Goal: Task Accomplishment & Management: Manage account settings

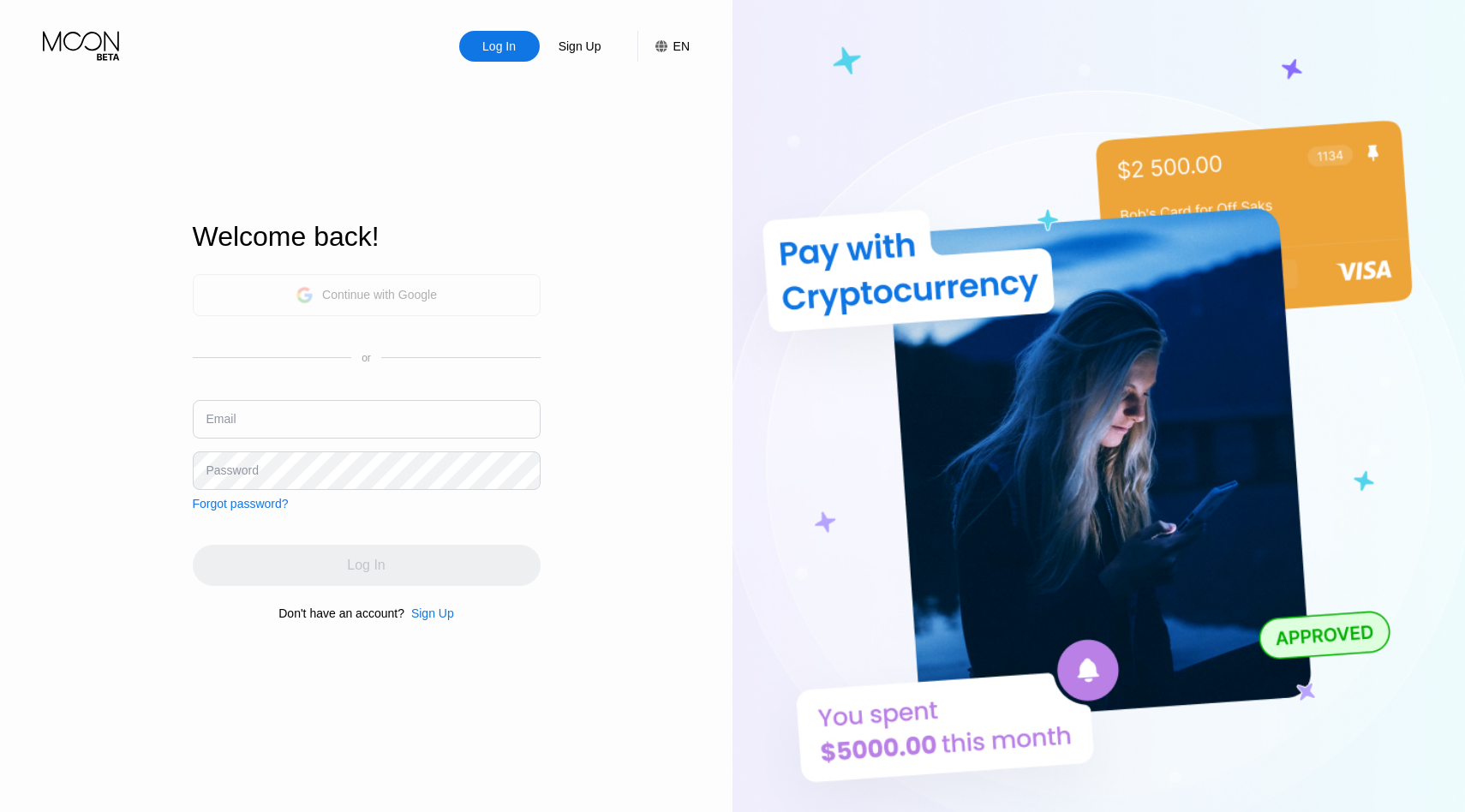
click at [451, 302] on div "Continue with Google" at bounding box center [366, 295] width 348 height 42
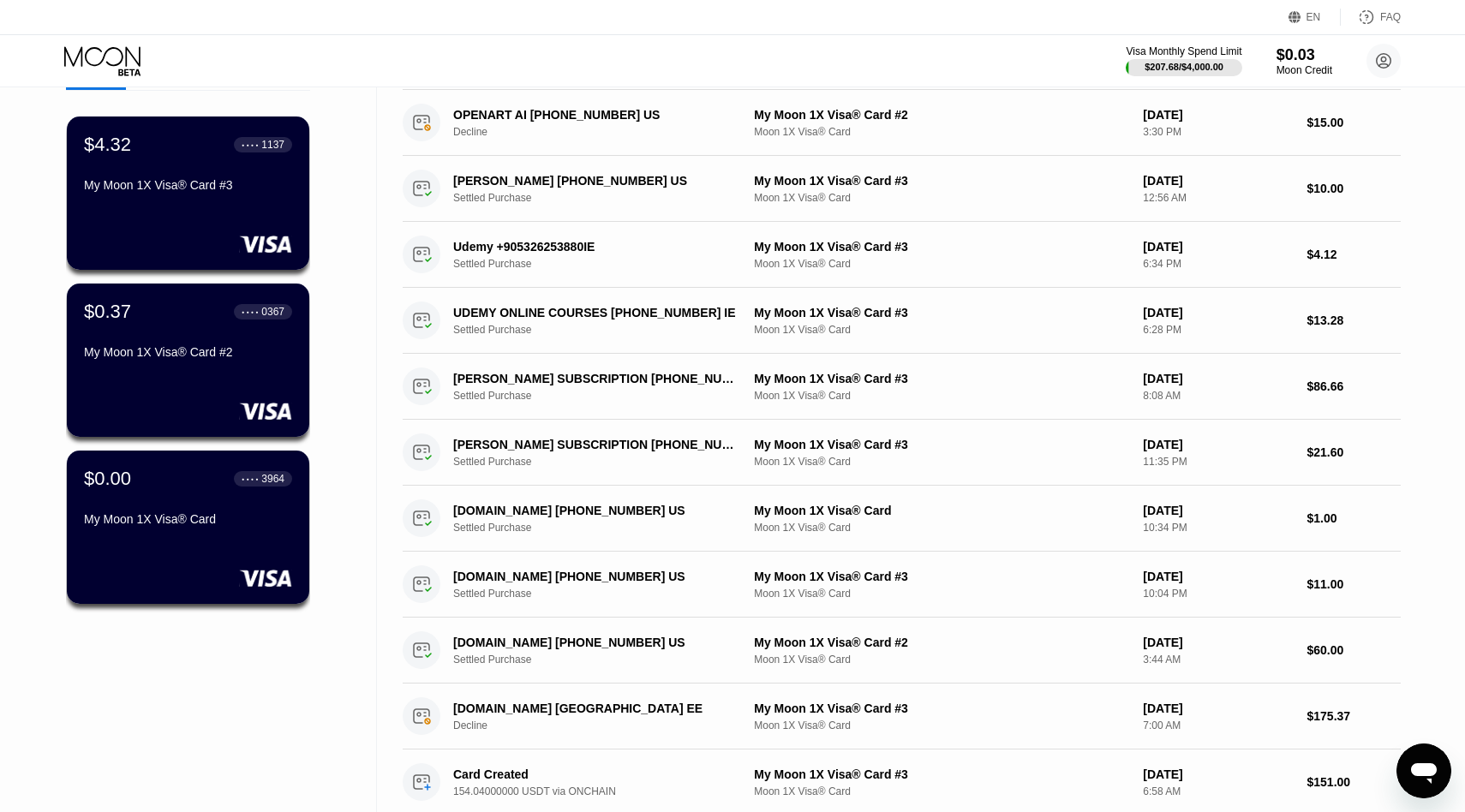
scroll to position [99, 0]
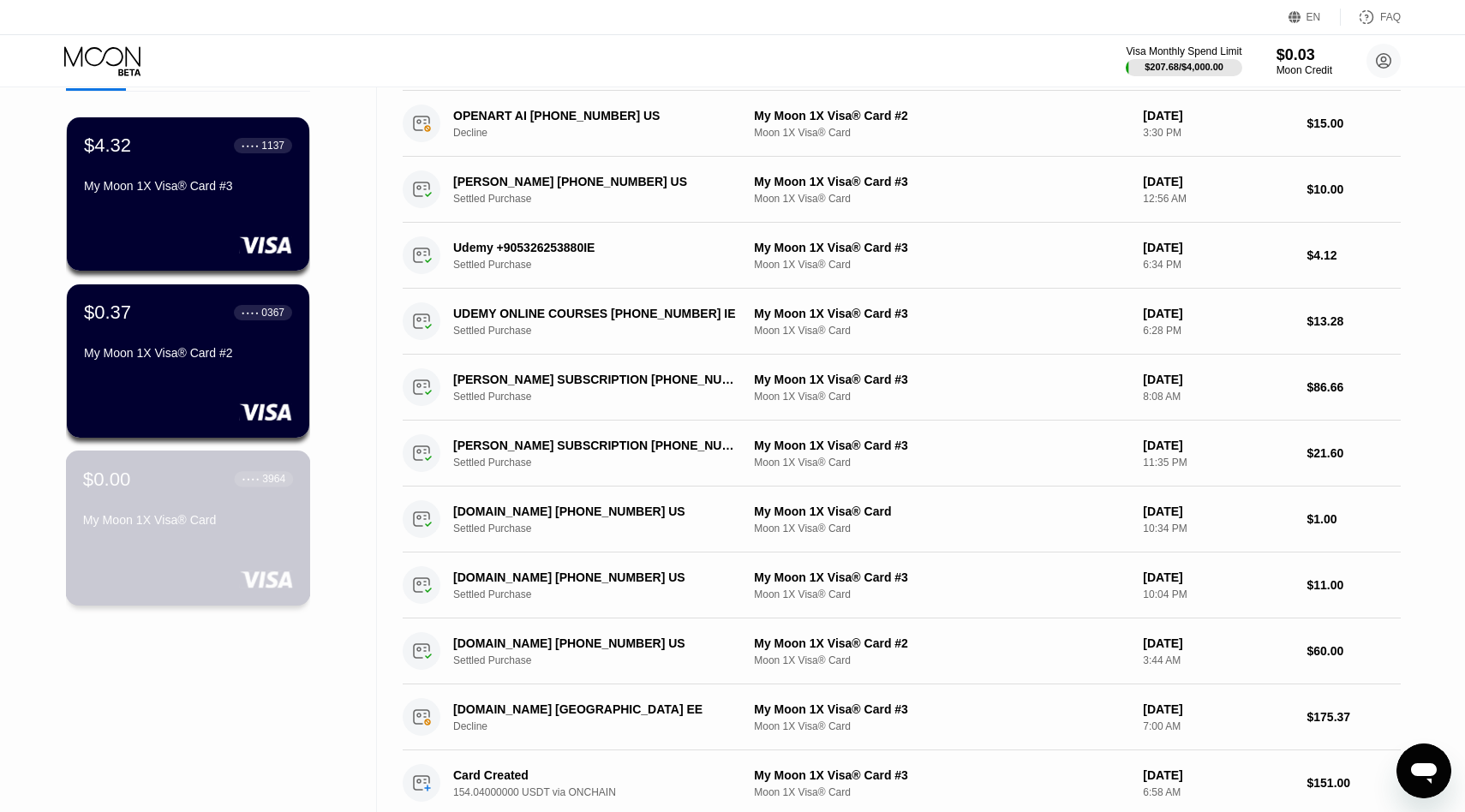
click at [250, 509] on div "$0.00 ● ● ● ● 3964 My Moon 1X Visa® Card" at bounding box center [187, 500] width 210 height 66
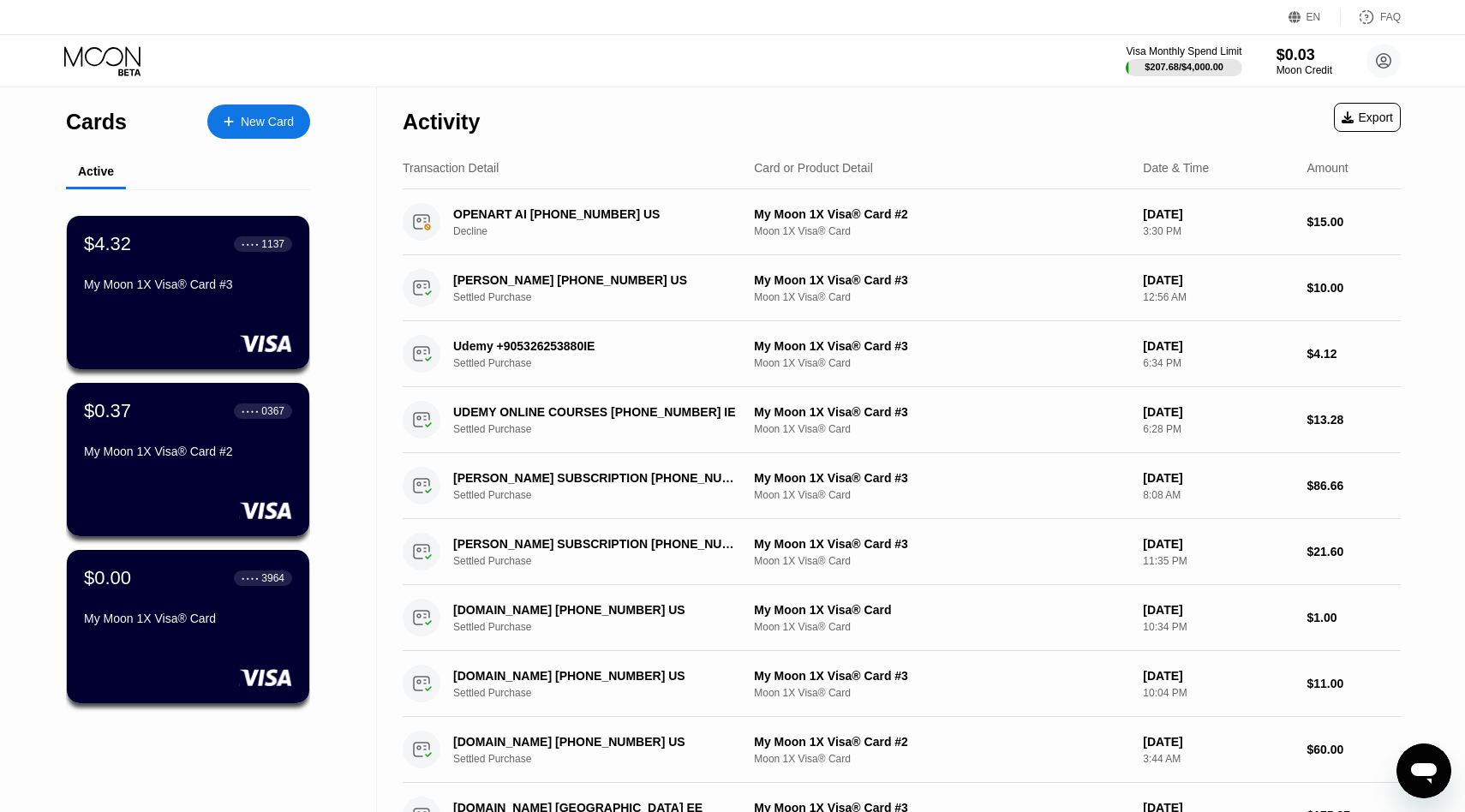
click at [379, 319] on div "Activity Export Transaction Detail Card or Product Detail Date & Time Amount OP…" at bounding box center [901, 581] width 1050 height 987
click at [296, 318] on div "$4.32 ● ● ● ● 1137 My Moon 1X Visa® Card #3" at bounding box center [188, 292] width 246 height 155
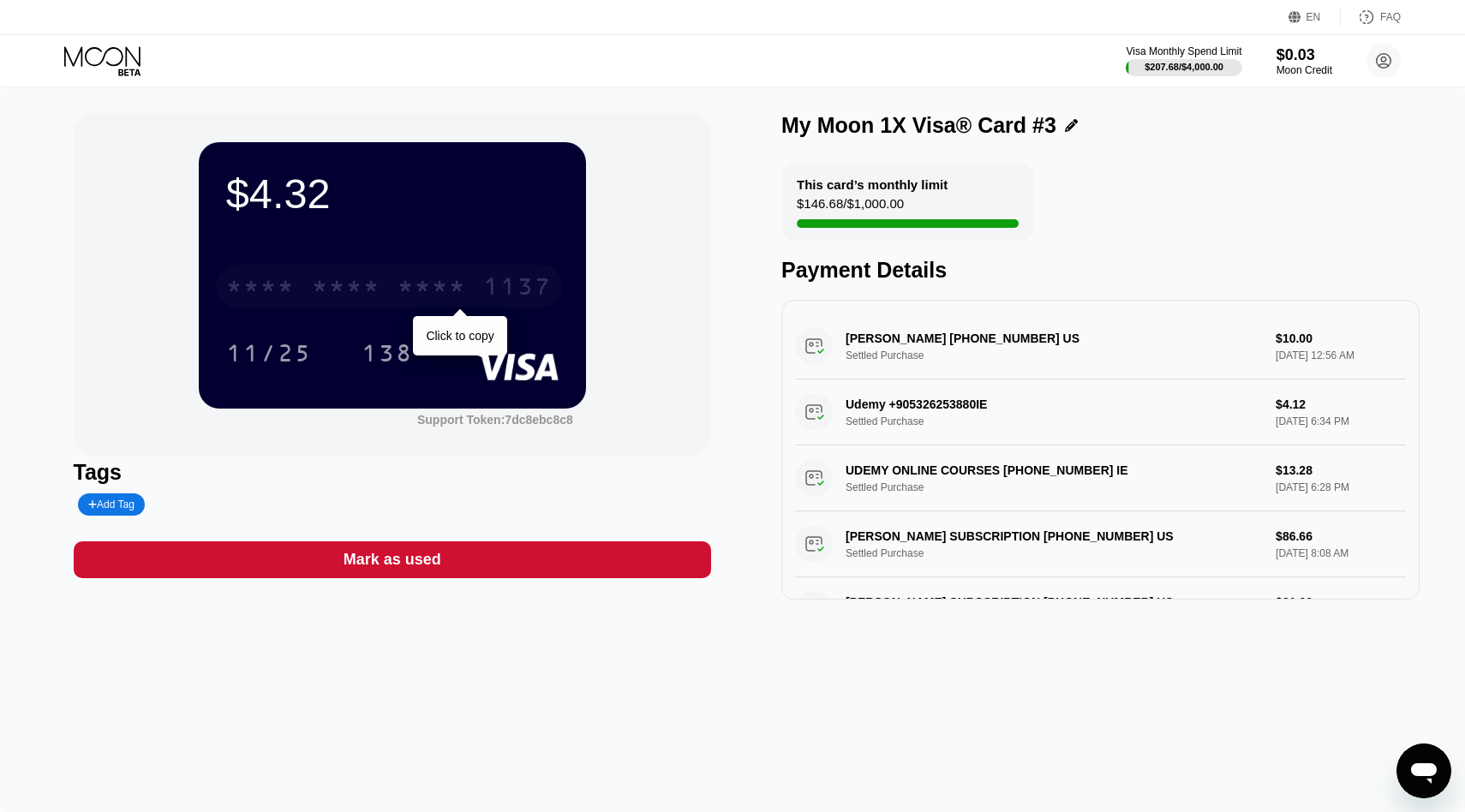
click at [523, 291] on div "1137" at bounding box center [517, 289] width 68 height 27
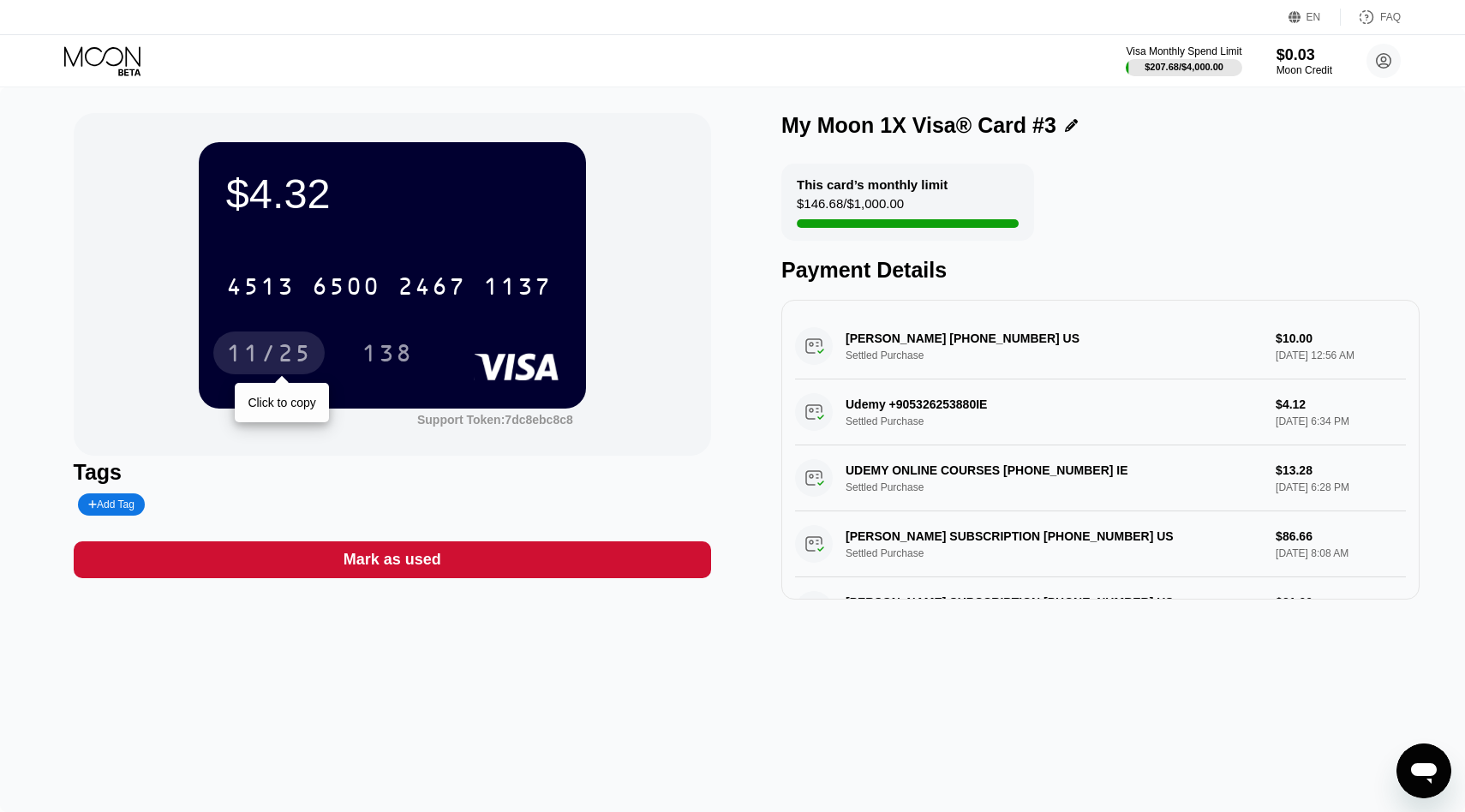
click at [295, 351] on div "11/25" at bounding box center [269, 355] width 85 height 27
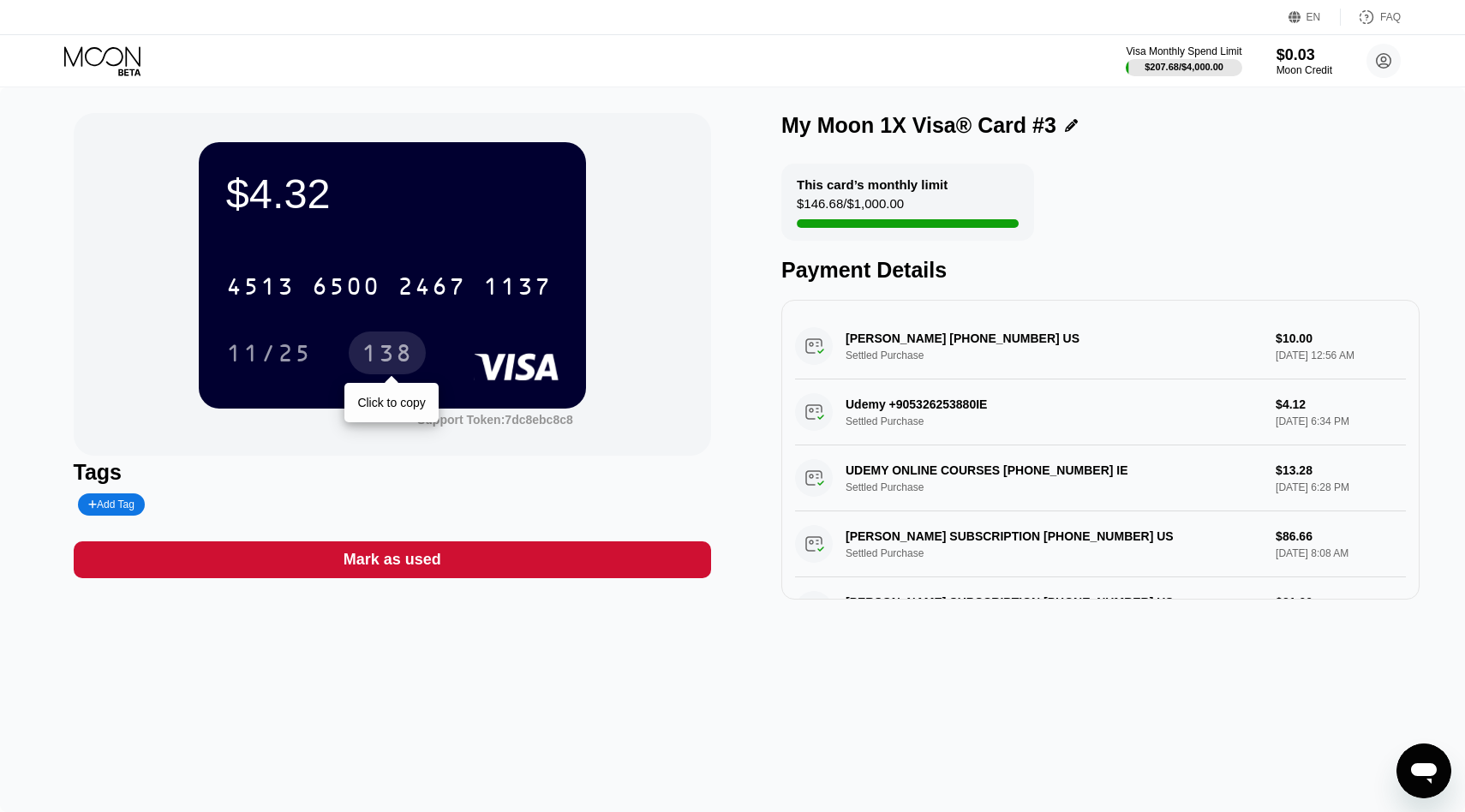
click at [402, 361] on div "138" at bounding box center [387, 355] width 51 height 27
